Goal: Information Seeking & Learning: Find specific fact

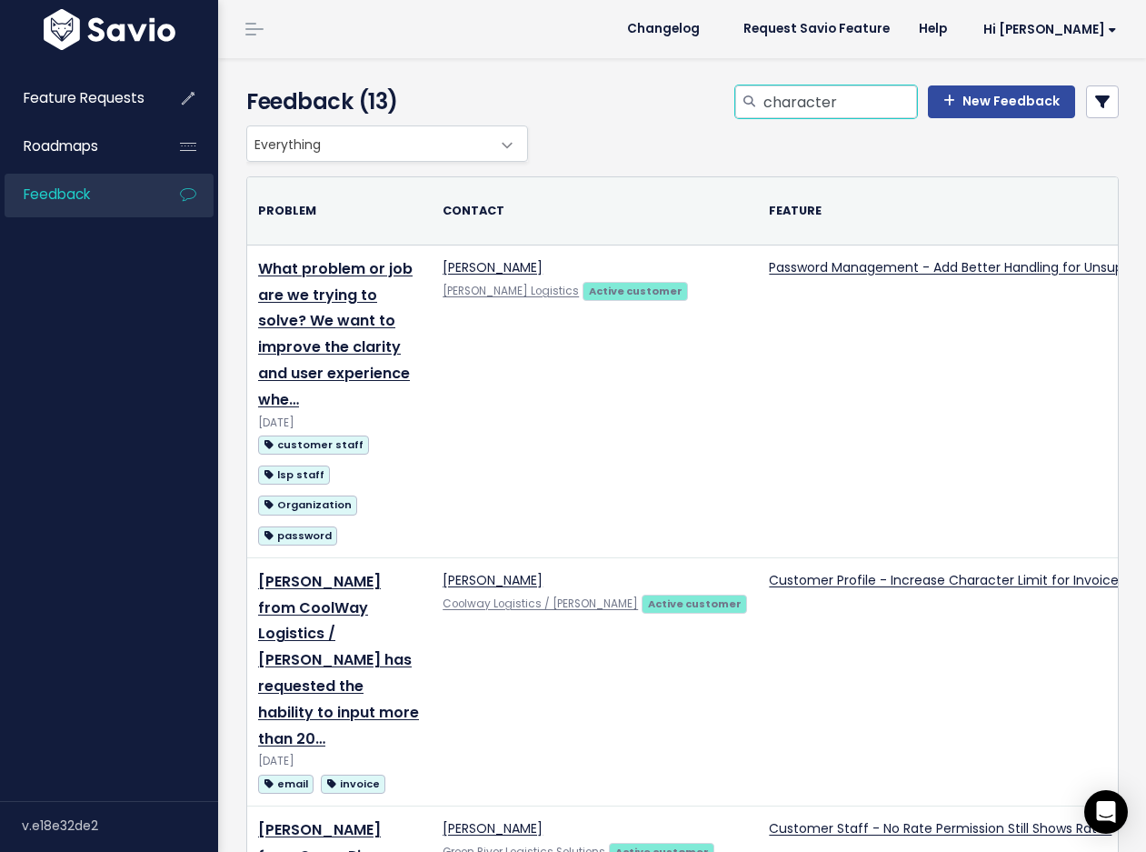
click at [829, 110] on input "character" at bounding box center [839, 101] width 155 height 33
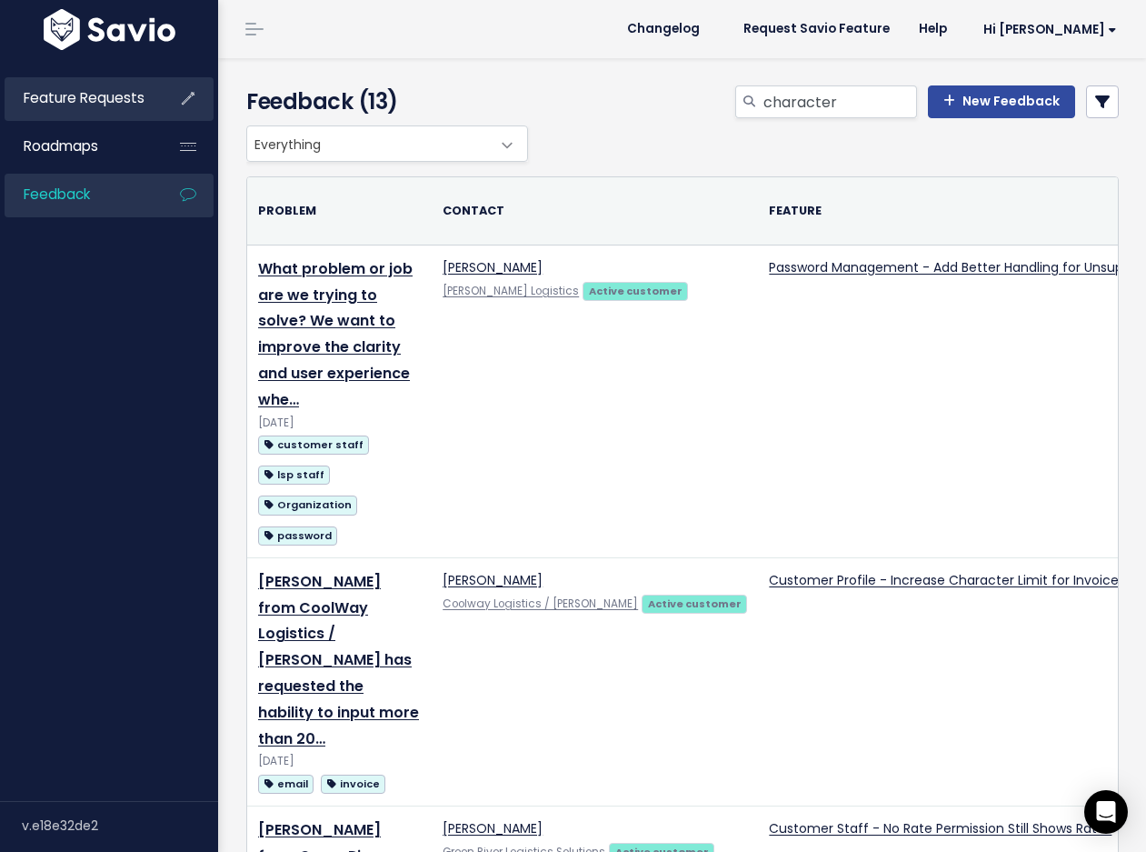
click at [83, 92] on span "Feature Requests" at bounding box center [84, 97] width 121 height 19
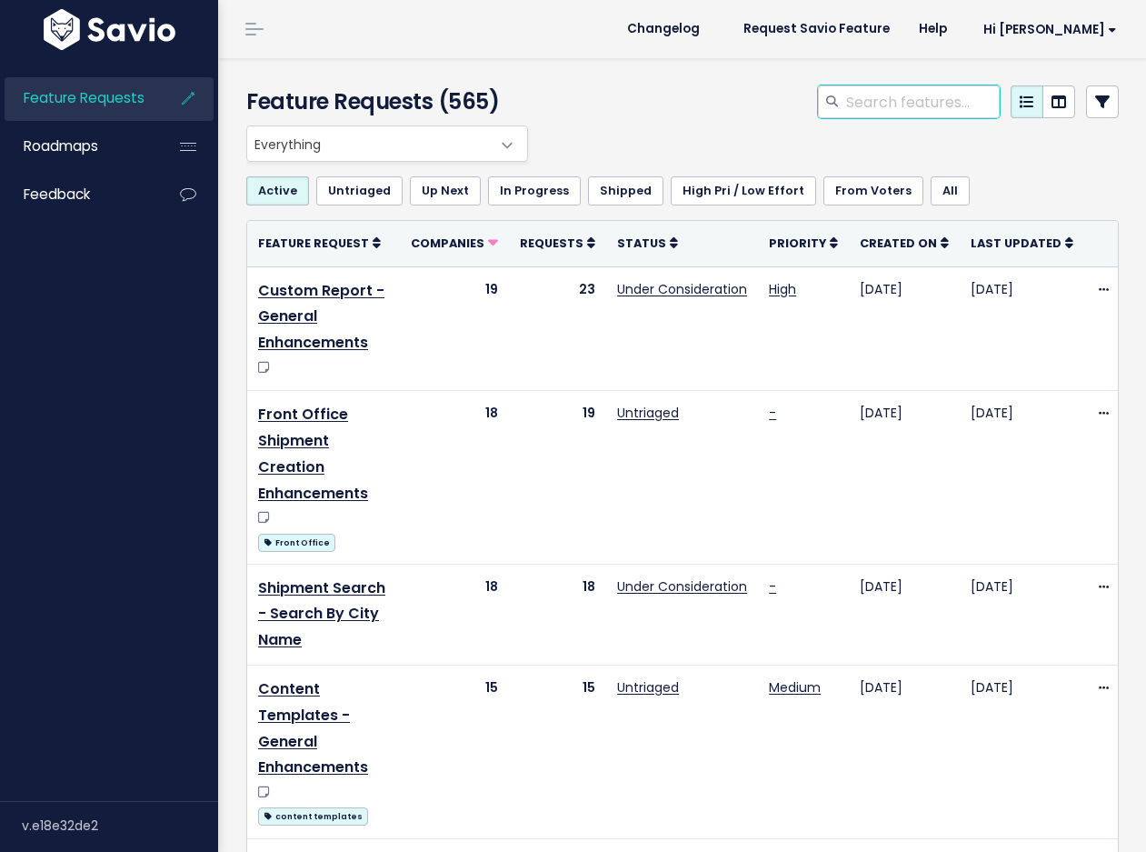
click at [864, 105] on input "search" at bounding box center [921, 101] width 155 height 33
type input "reference number"
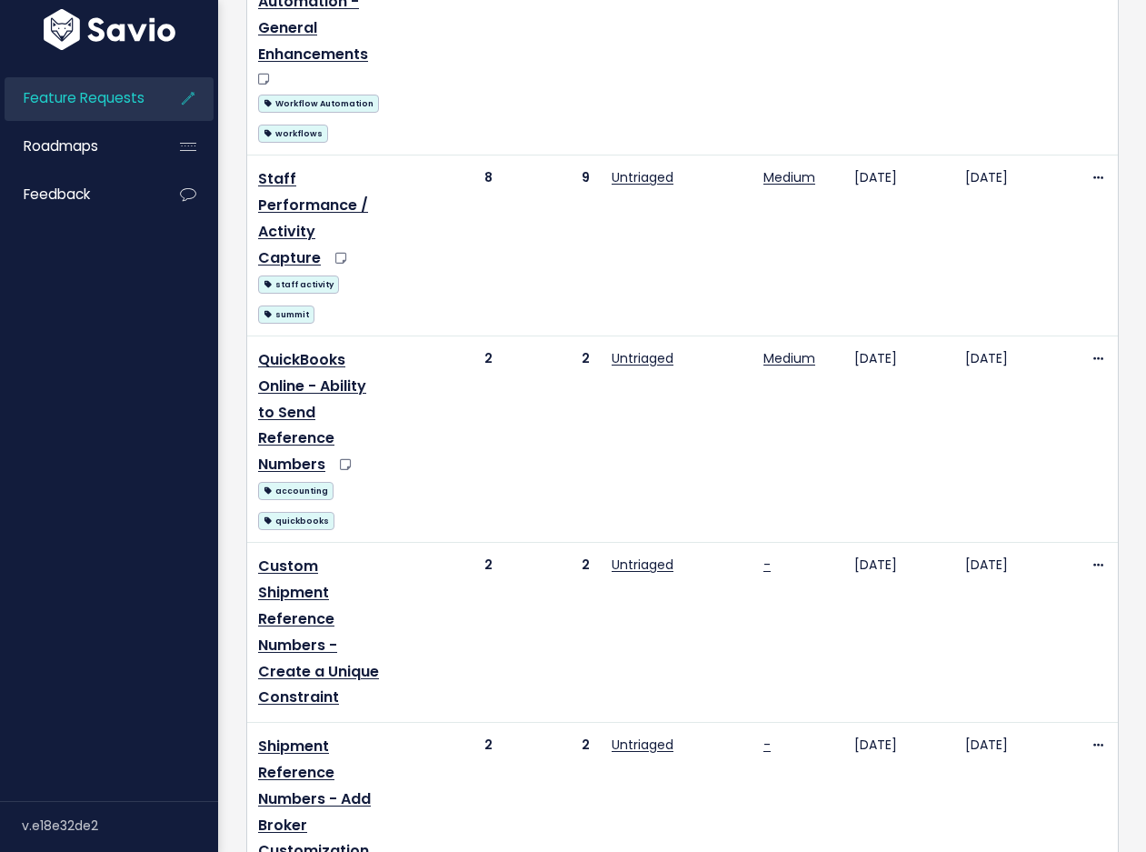
scroll to position [636, 0]
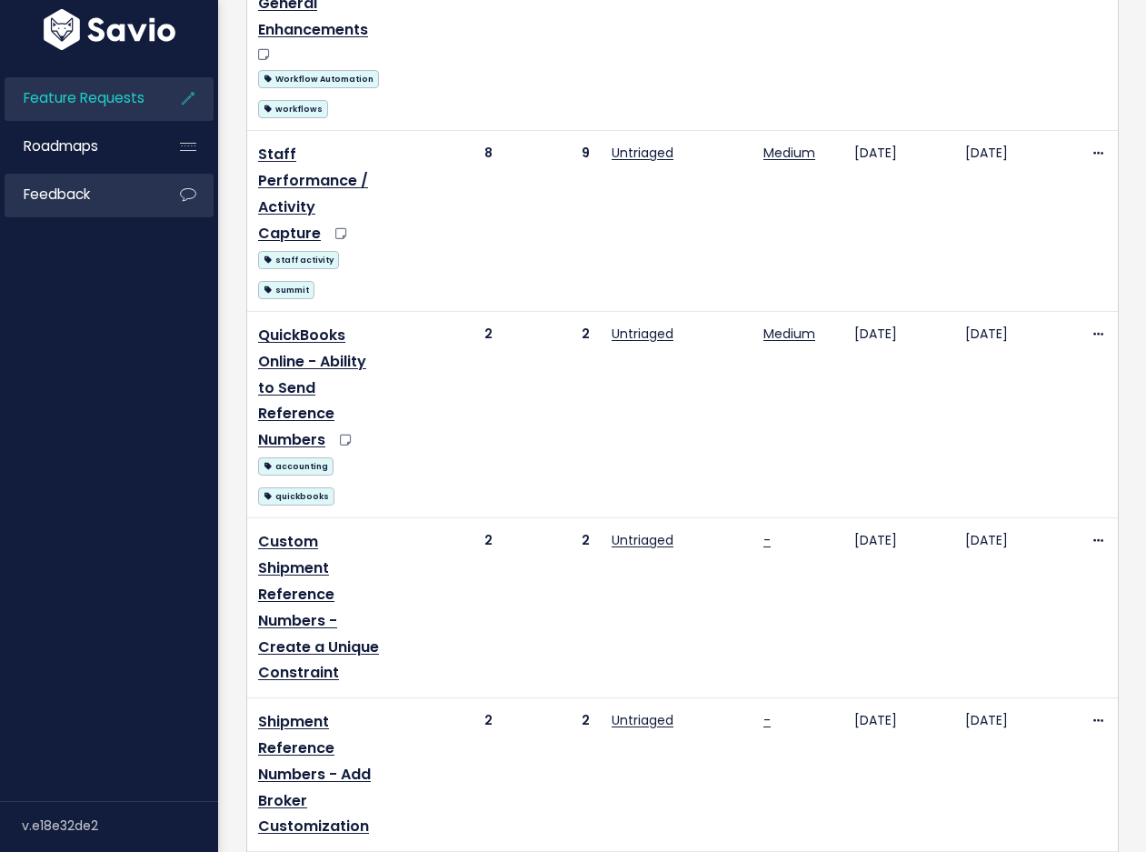
click at [77, 199] on span "Feedback" at bounding box center [57, 194] width 66 height 19
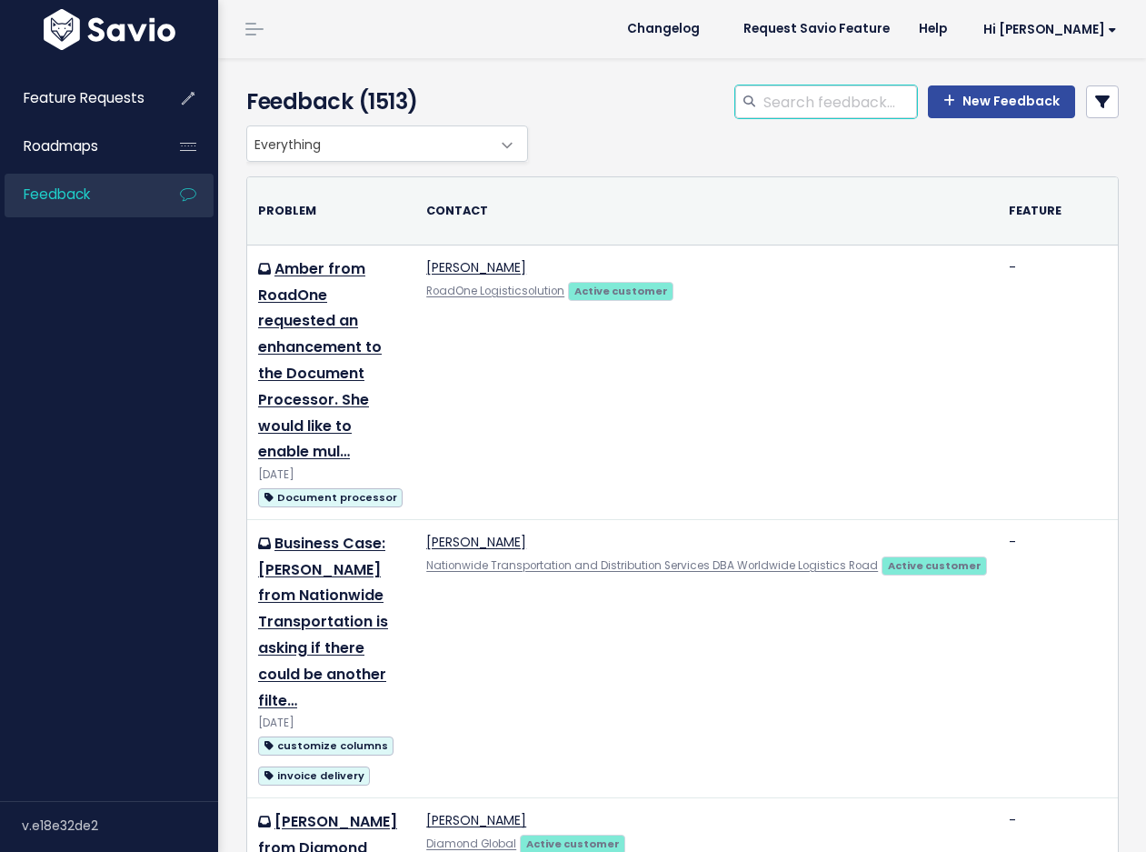
click at [791, 102] on input "search" at bounding box center [839, 101] width 155 height 33
type input "reference number"
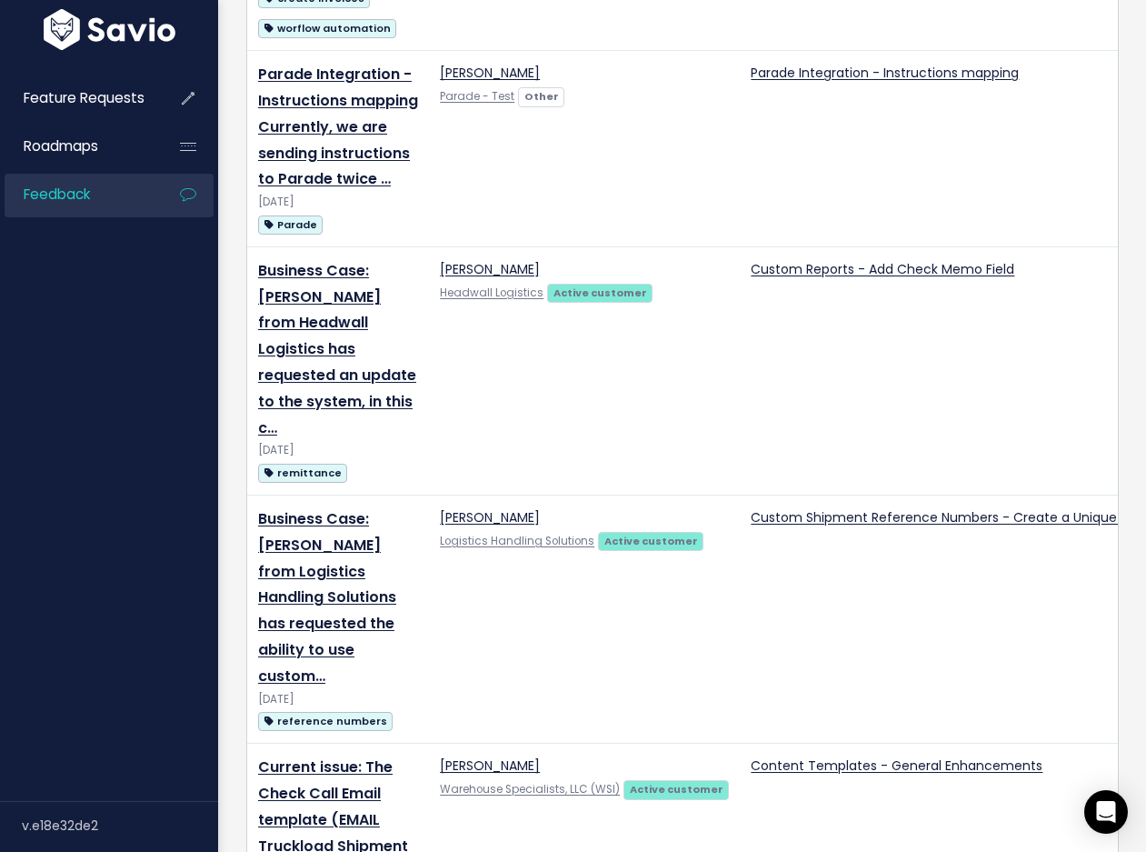
scroll to position [1454, 0]
